Goal: Complete application form

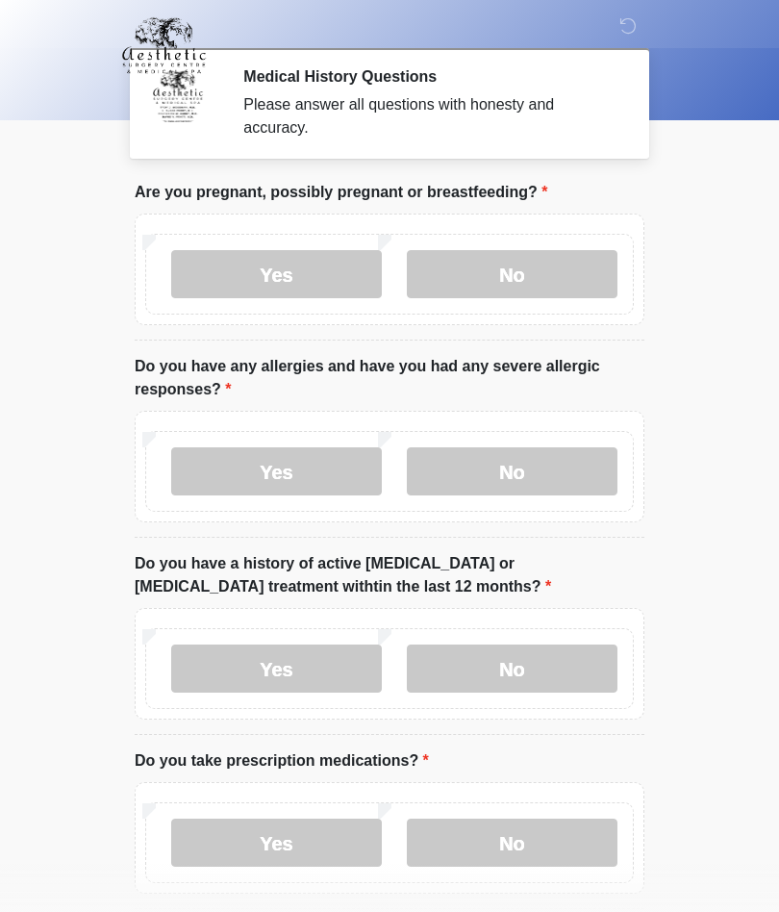
click at [538, 264] on label "No" at bounding box center [512, 274] width 211 height 48
click at [573, 473] on label "No" at bounding box center [512, 471] width 211 height 48
click at [548, 670] on label "No" at bounding box center [512, 668] width 211 height 48
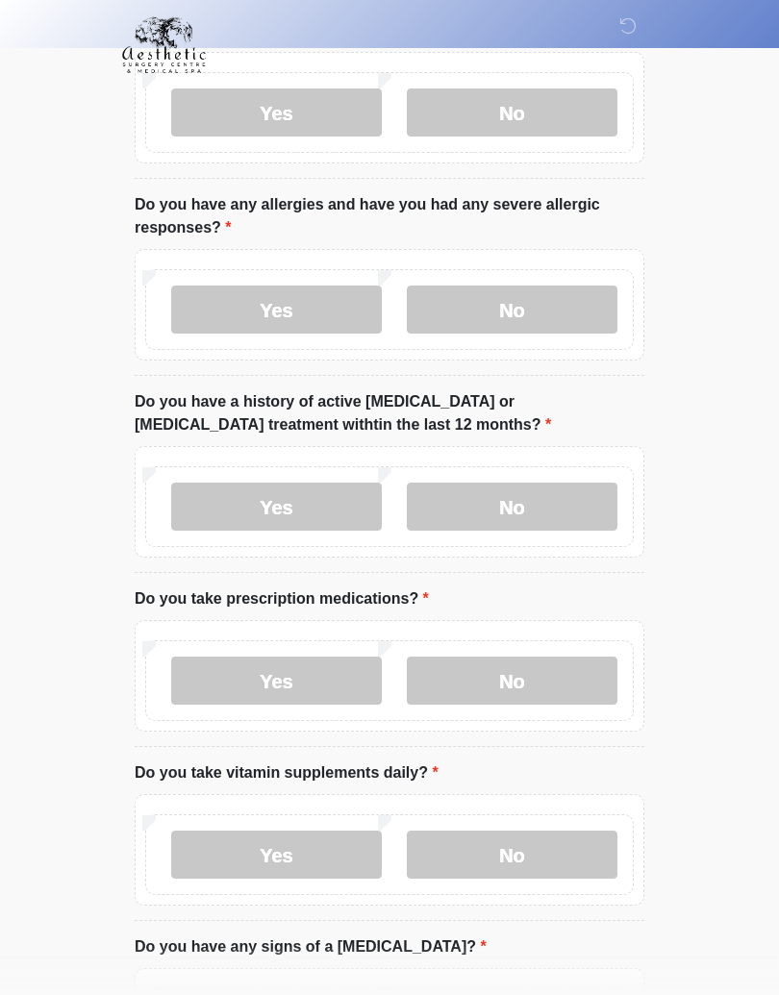
scroll to position [174, 0]
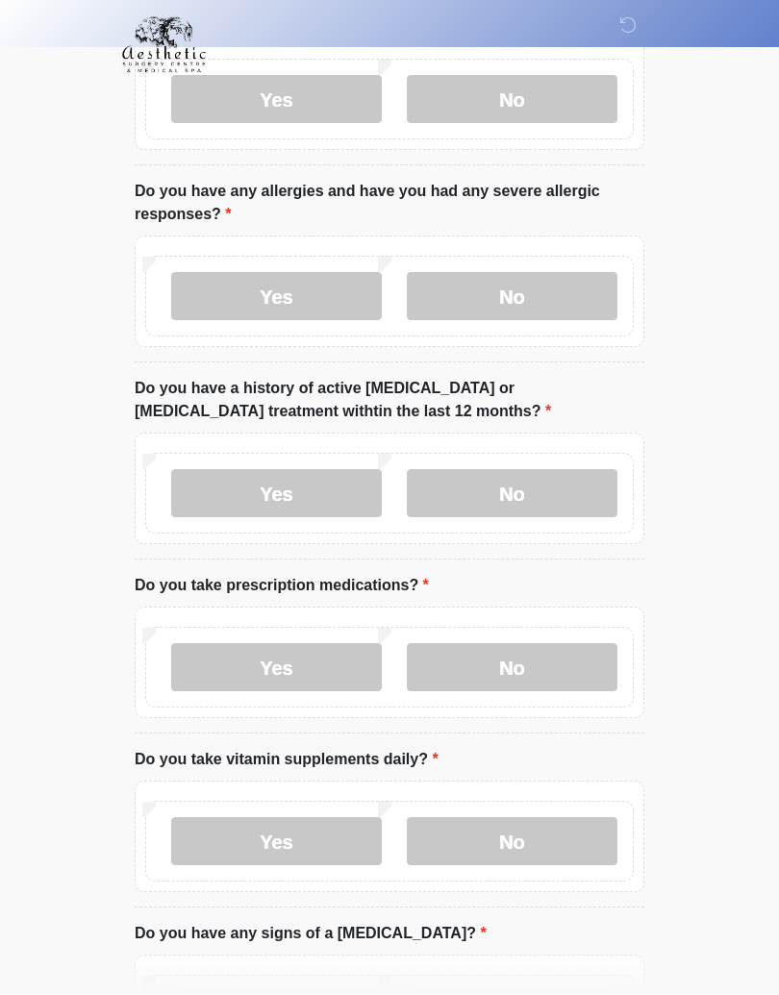
click at [301, 675] on label "Yes" at bounding box center [276, 668] width 211 height 48
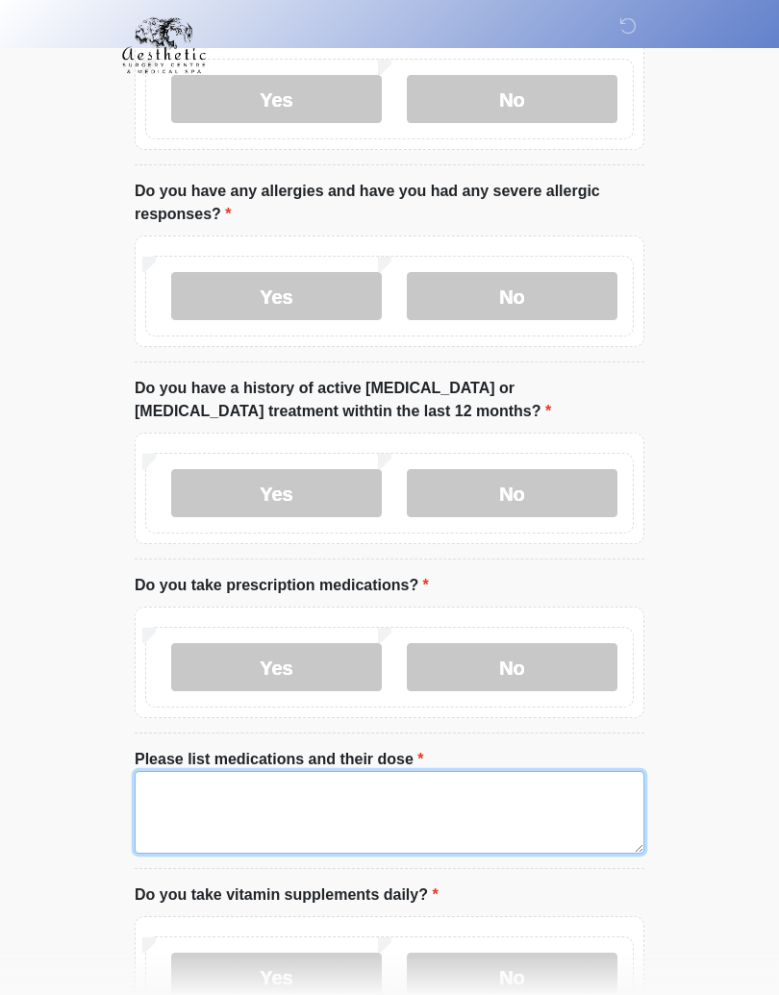
click at [219, 816] on textarea "Please list medications and their dose" at bounding box center [390, 812] width 510 height 83
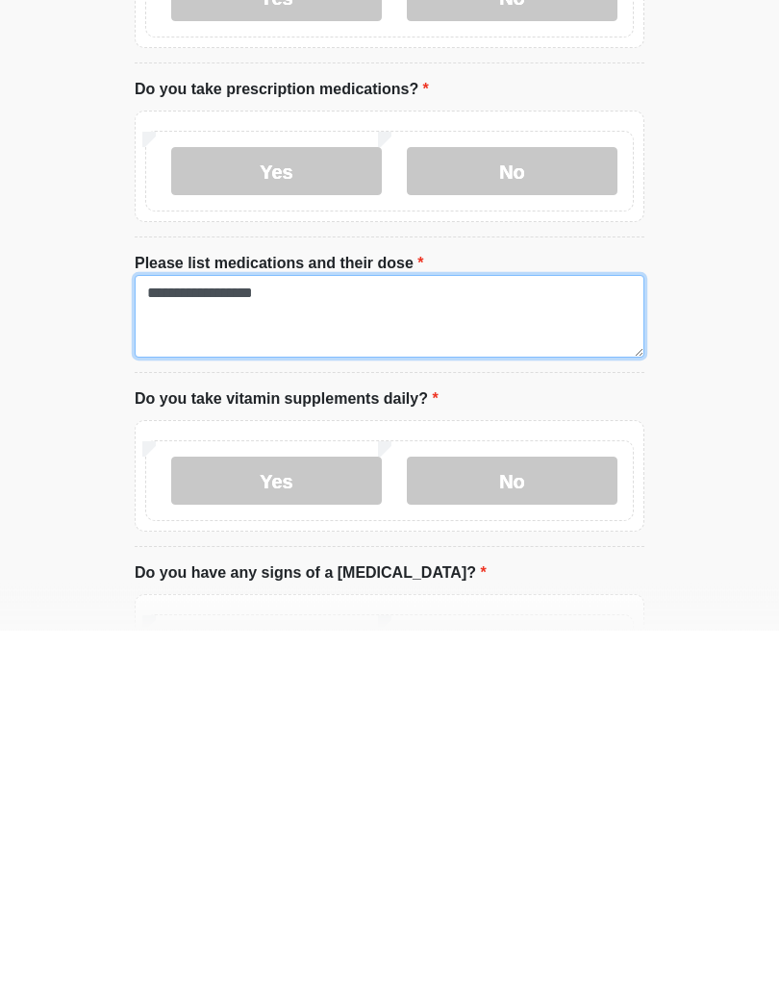
type textarea "**********"
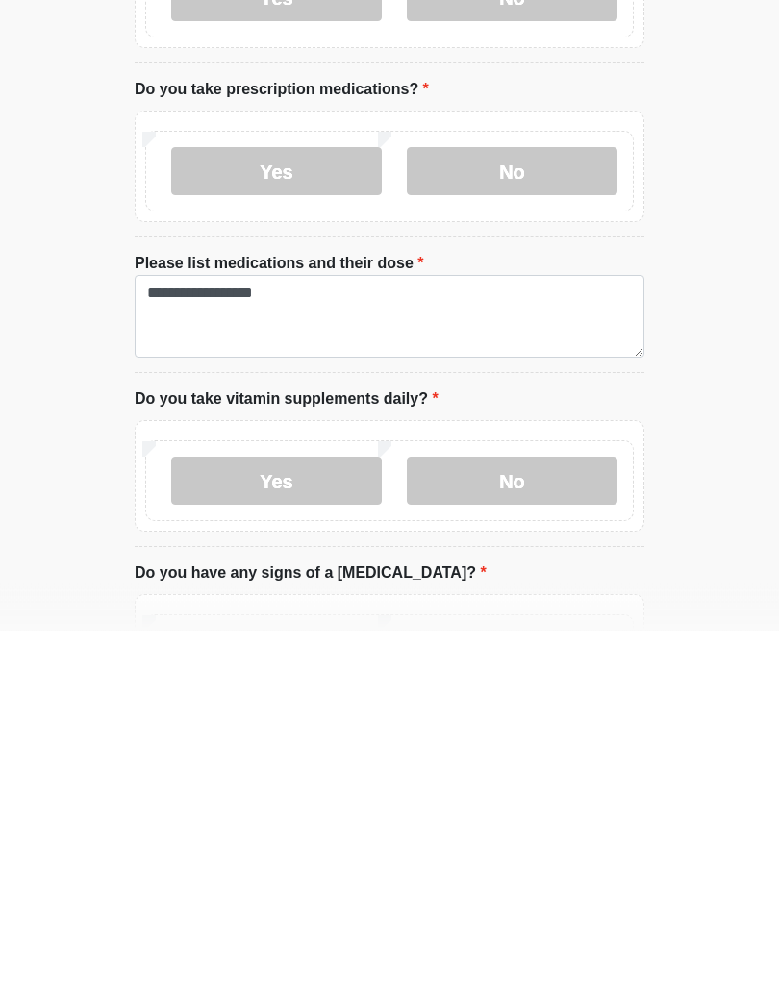
click at [513, 822] on label "No" at bounding box center [512, 846] width 211 height 48
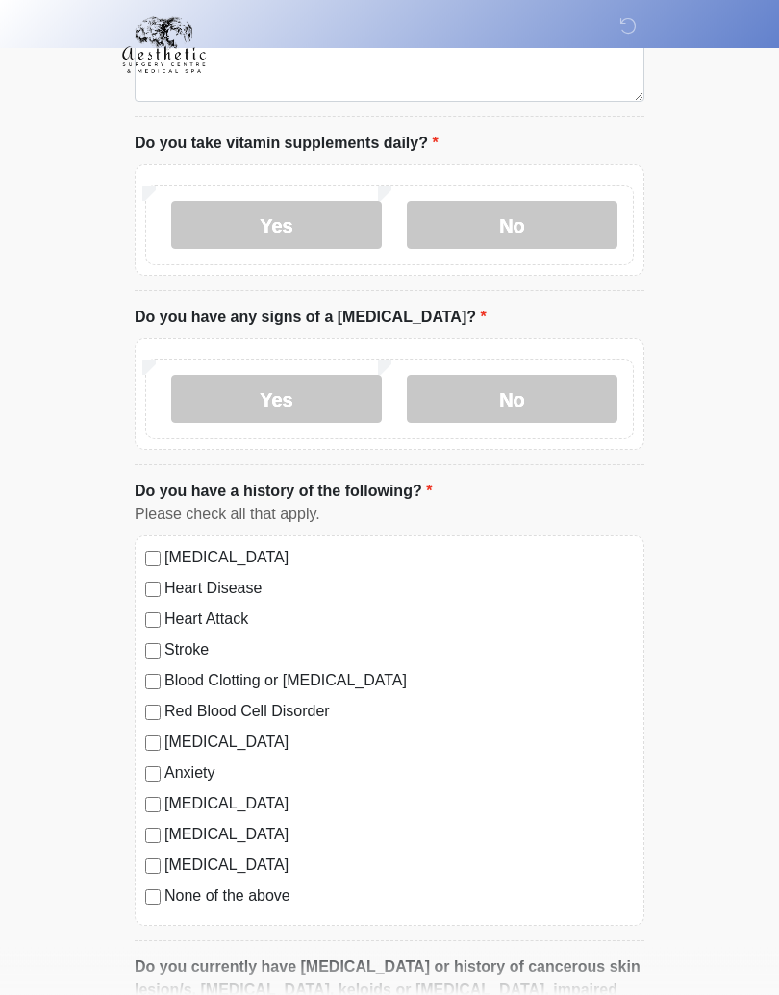
scroll to position [938, 0]
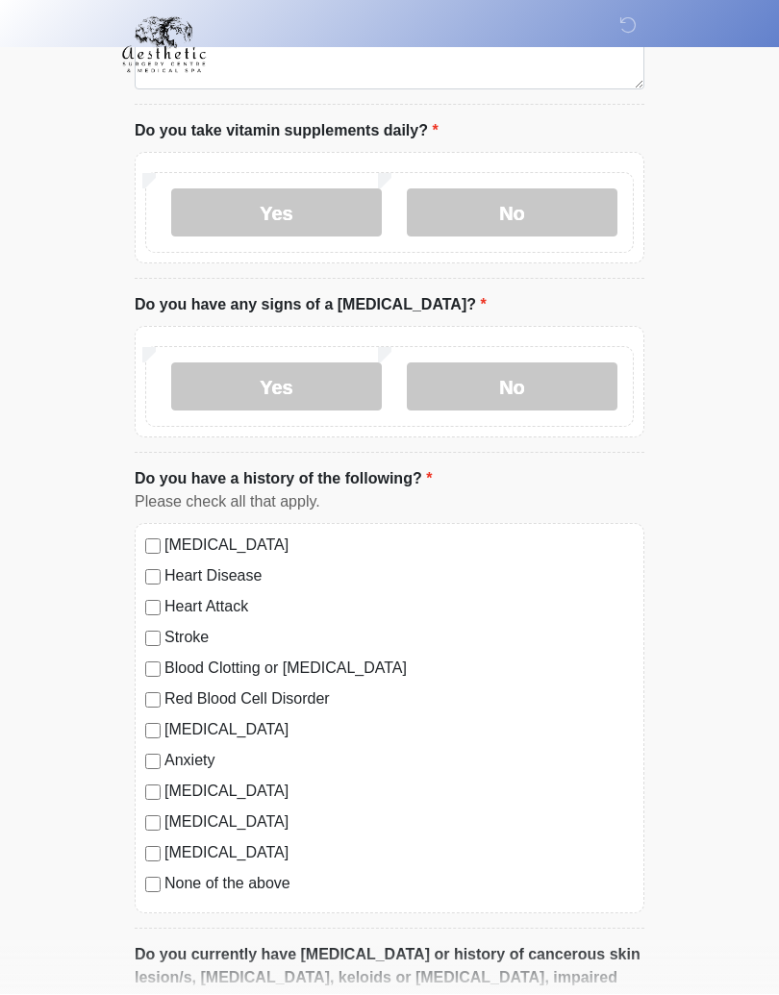
click at [533, 378] on label "No" at bounding box center [512, 387] width 211 height 48
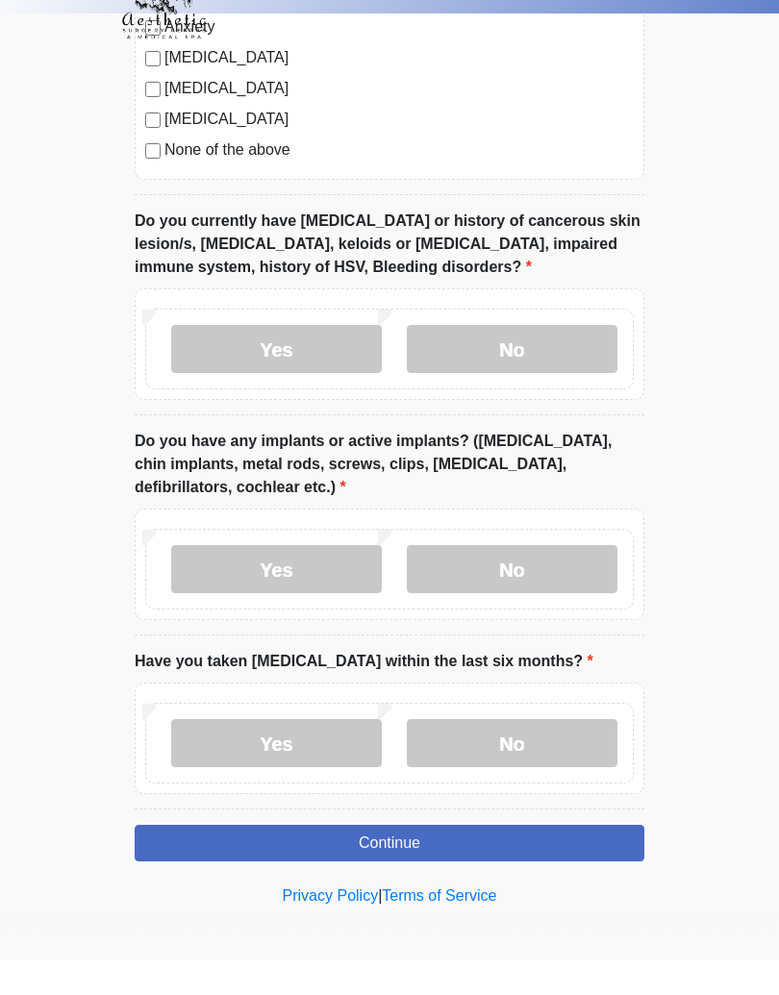
scroll to position [1639, 0]
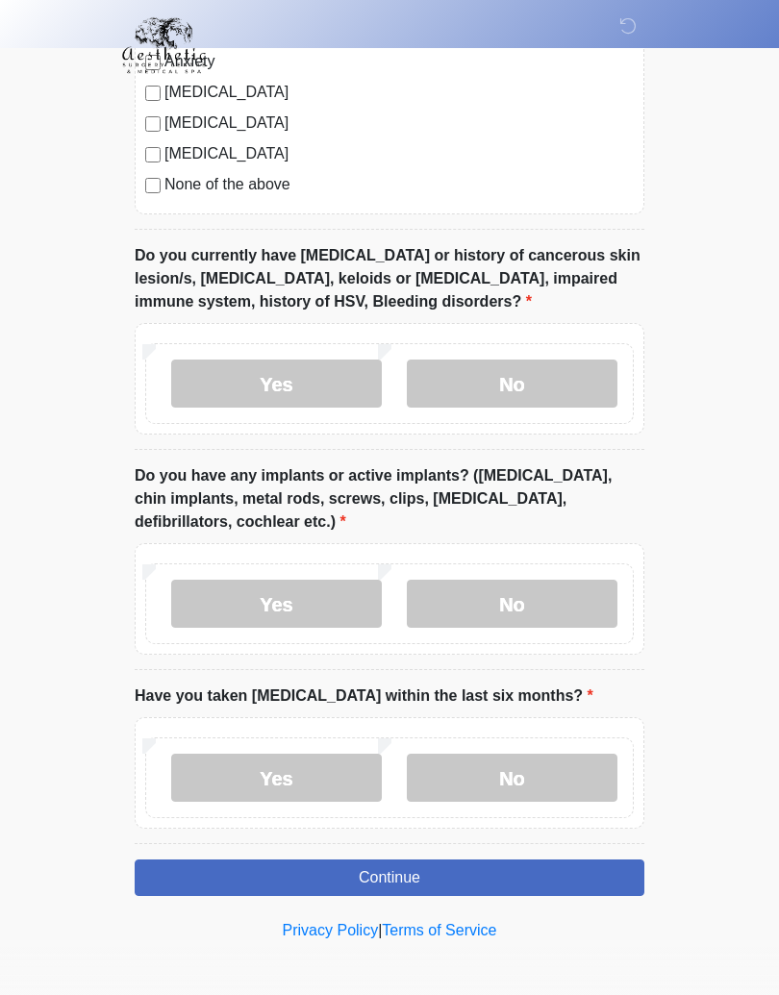
click at [562, 378] on label "No" at bounding box center [512, 384] width 211 height 48
click at [301, 615] on label "Yes" at bounding box center [276, 604] width 211 height 48
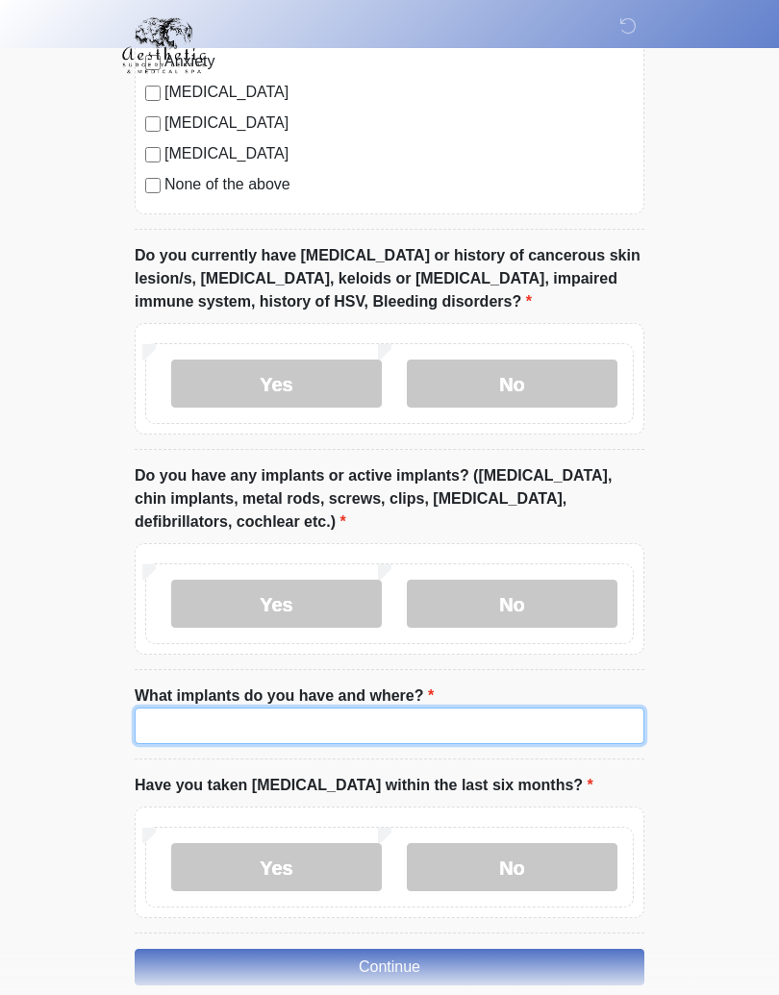
click at [401, 722] on input "What implants do you have and where?" at bounding box center [390, 726] width 510 height 37
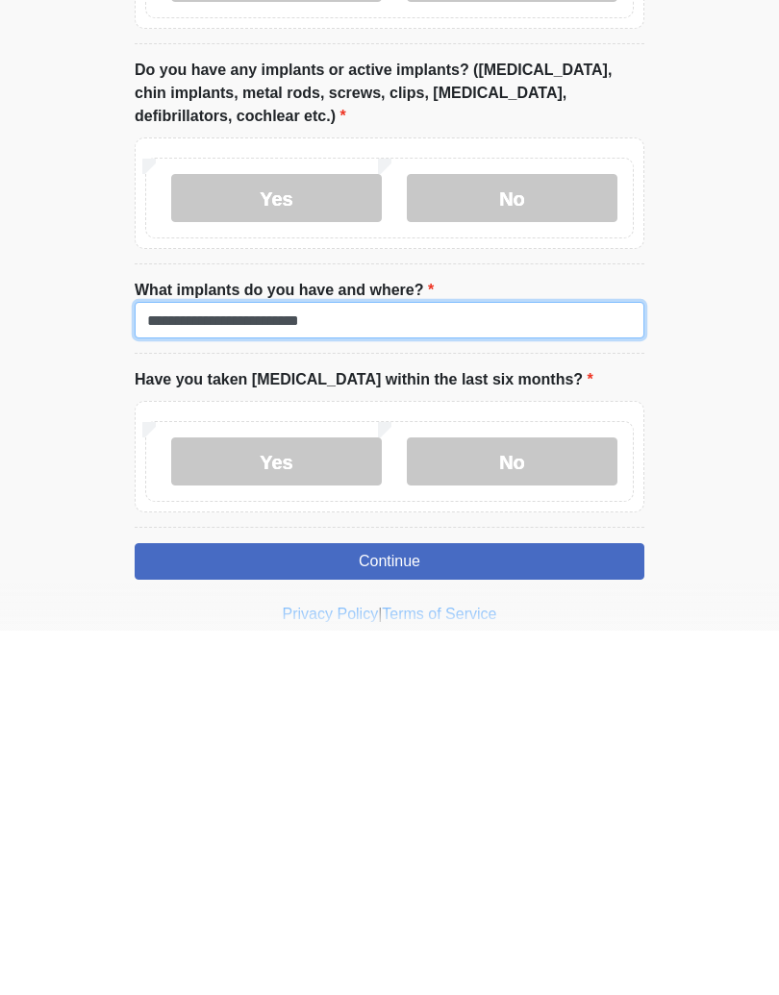
type input "**********"
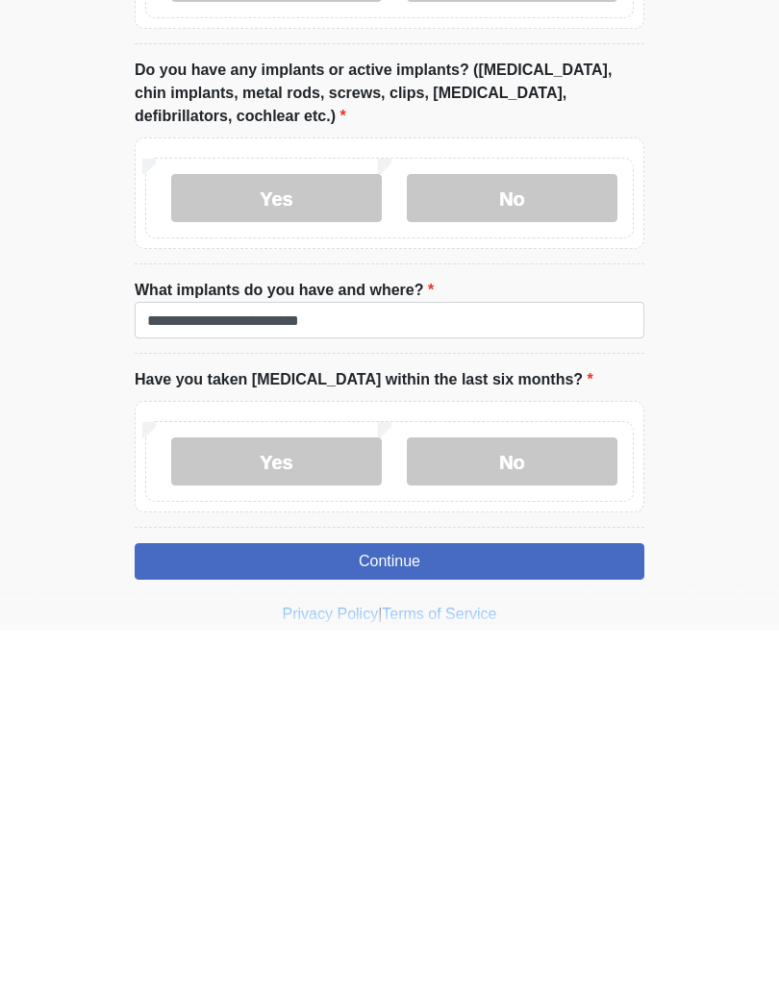
click at [534, 802] on label "No" at bounding box center [512, 826] width 211 height 48
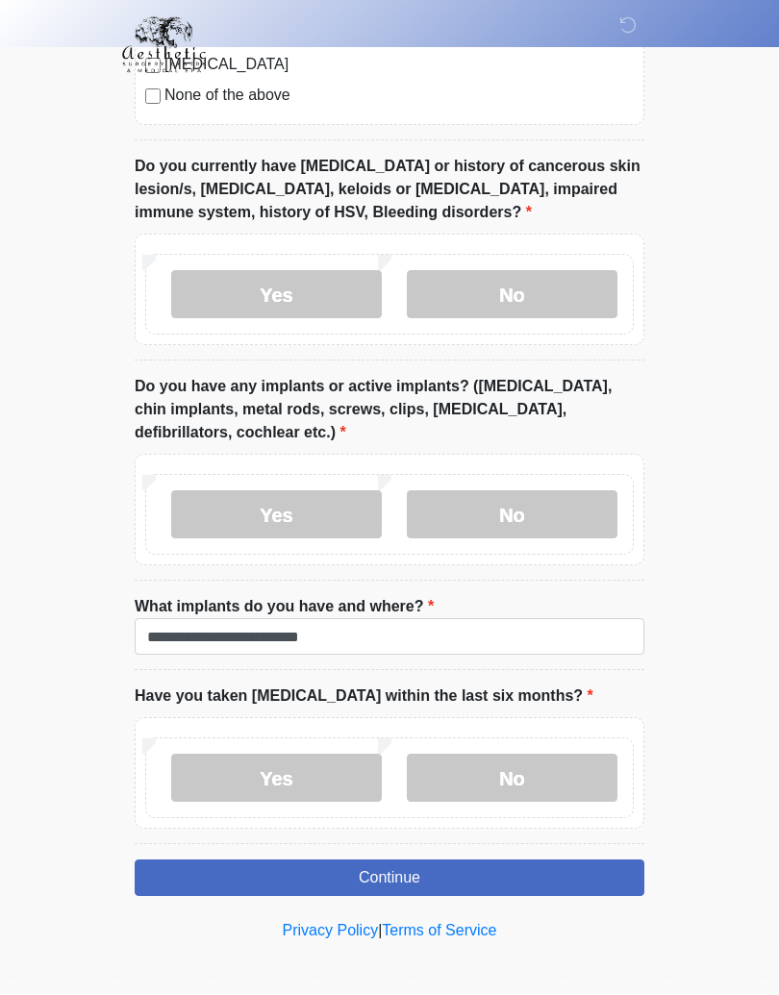
click at [534, 867] on button "Continue" at bounding box center [390, 879] width 510 height 37
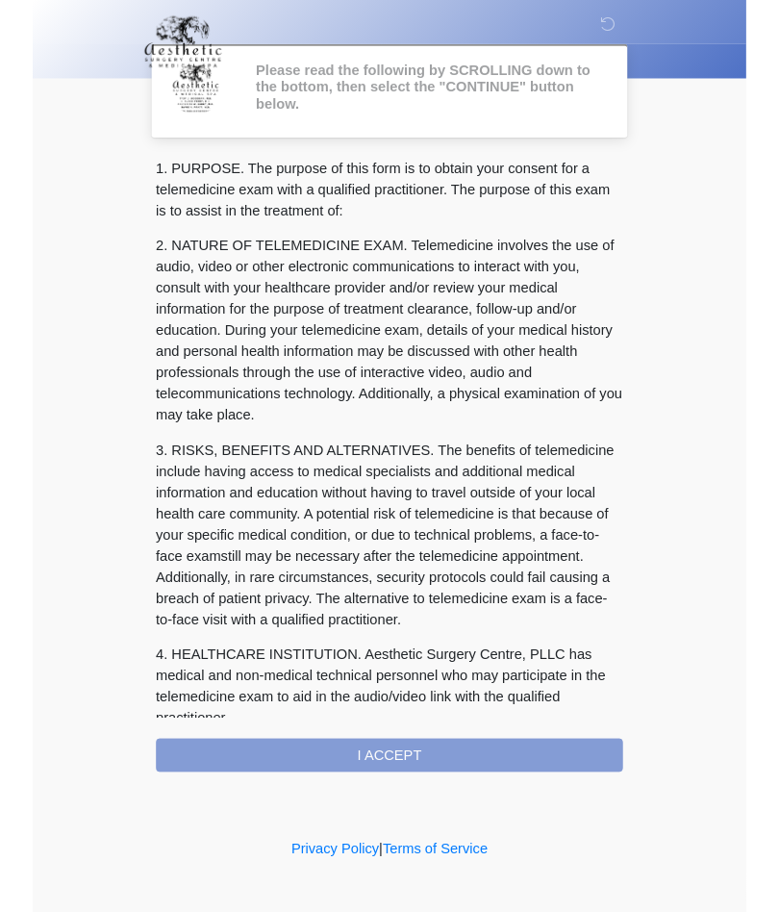
scroll to position [34, 0]
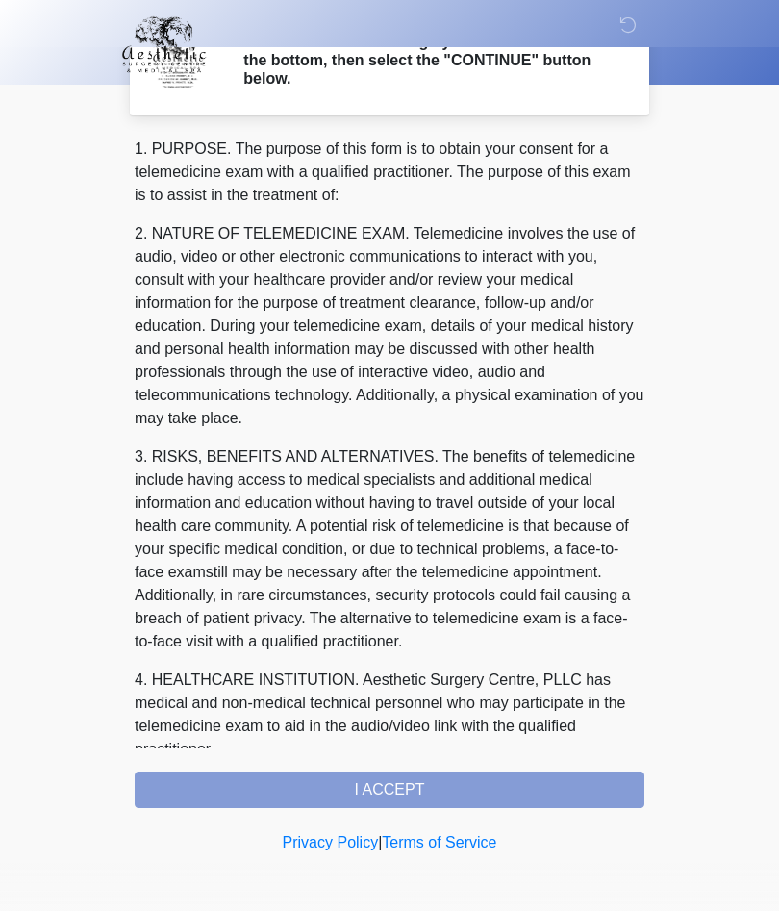
click at [574, 788] on div "1. PURPOSE. The purpose of this form is to obtain your consent for a telemedici…" at bounding box center [390, 473] width 510 height 670
click at [545, 782] on div "1. PURPOSE. The purpose of this form is to obtain your consent for a telemedici…" at bounding box center [390, 473] width 510 height 670
click at [451, 790] on div "1. PURPOSE. The purpose of this form is to obtain your consent for a telemedici…" at bounding box center [390, 473] width 510 height 670
click at [451, 781] on div "1. PURPOSE. The purpose of this form is to obtain your consent for a telemedici…" at bounding box center [390, 473] width 510 height 670
click at [412, 788] on div "1. PURPOSE. The purpose of this form is to obtain your consent for a telemedici…" at bounding box center [390, 473] width 510 height 670
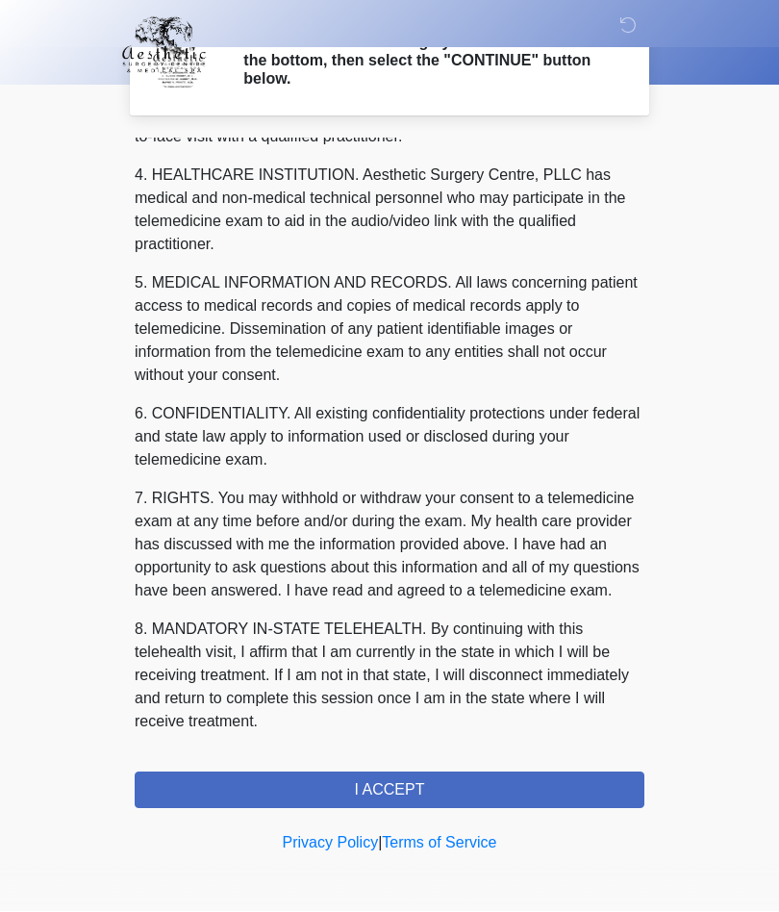
scroll to position [528, 0]
click at [416, 794] on button "I ACCEPT" at bounding box center [390, 790] width 510 height 37
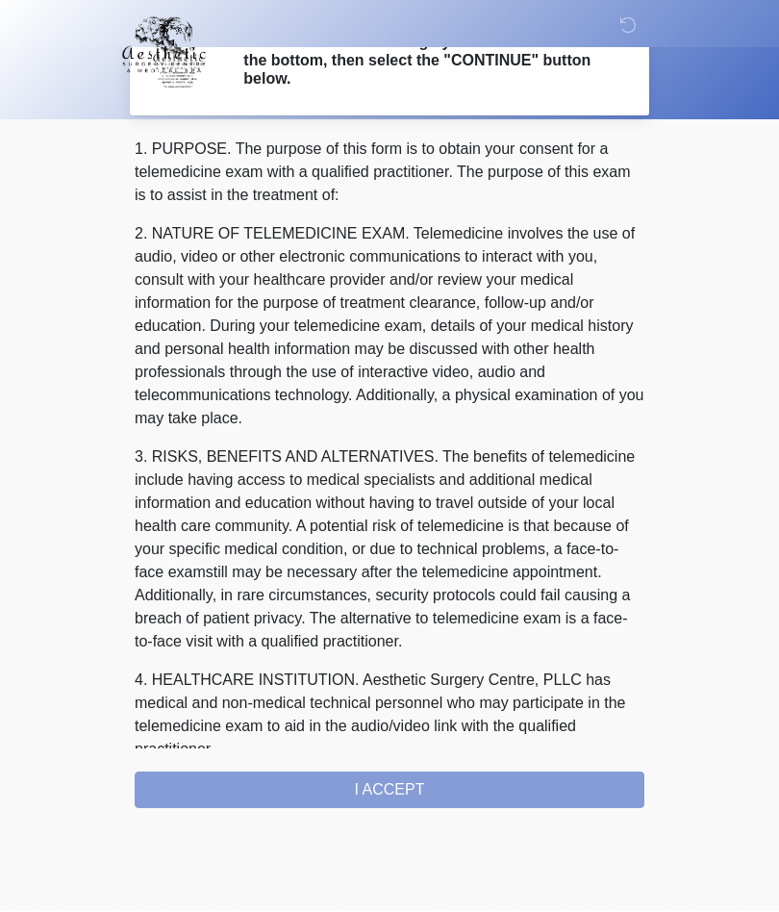
scroll to position [0, 0]
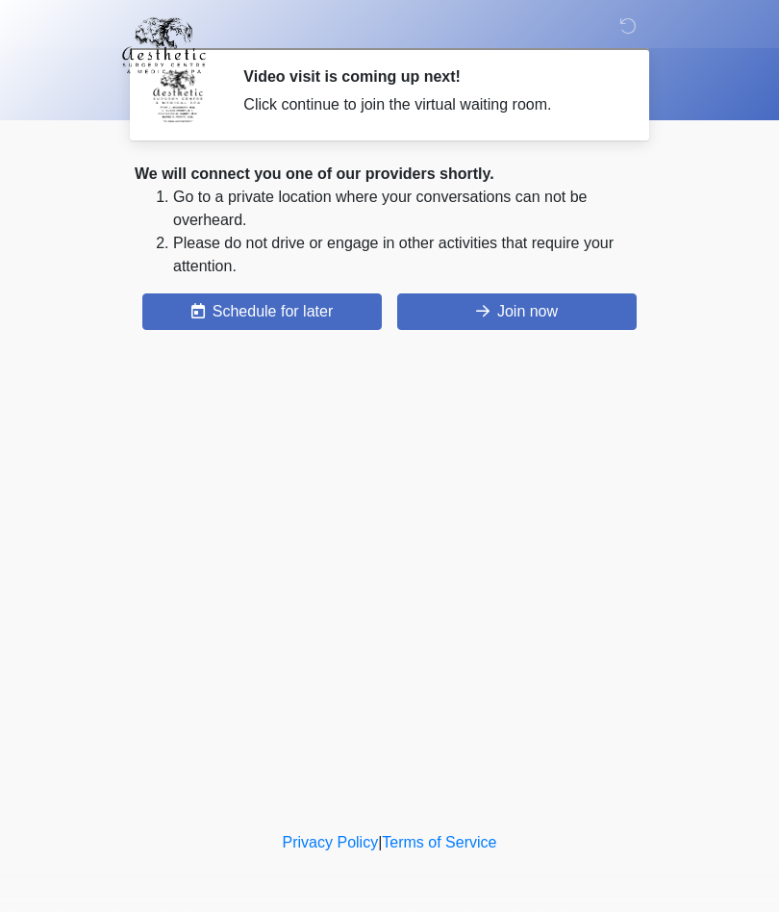
click at [590, 315] on button "Join now" at bounding box center [516, 311] width 239 height 37
